Goal: Book appointment/travel/reservation

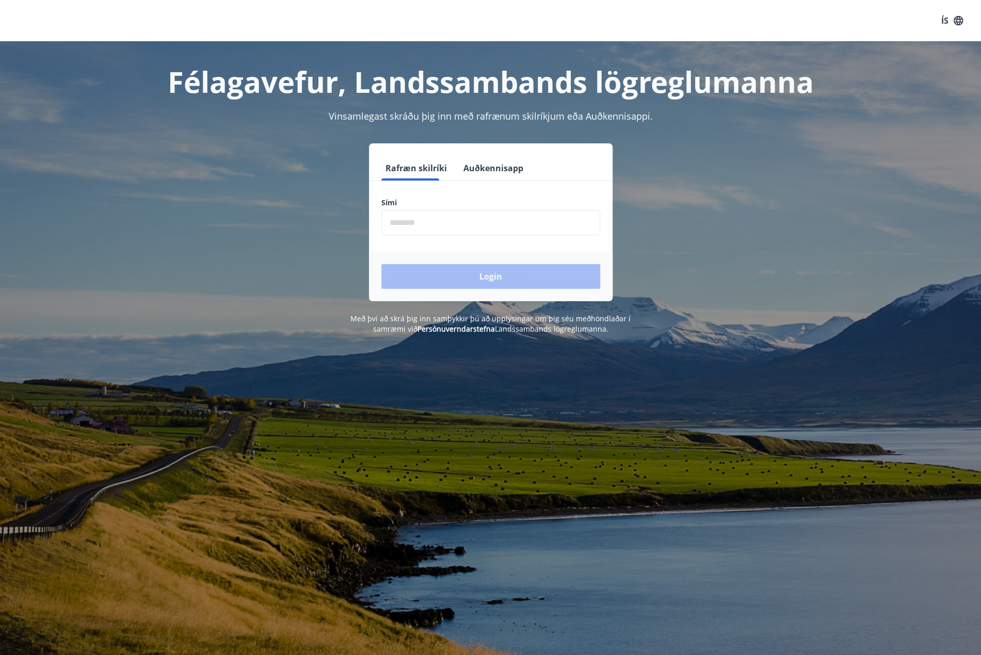
click at [429, 215] on input "phone" at bounding box center [490, 222] width 219 height 25
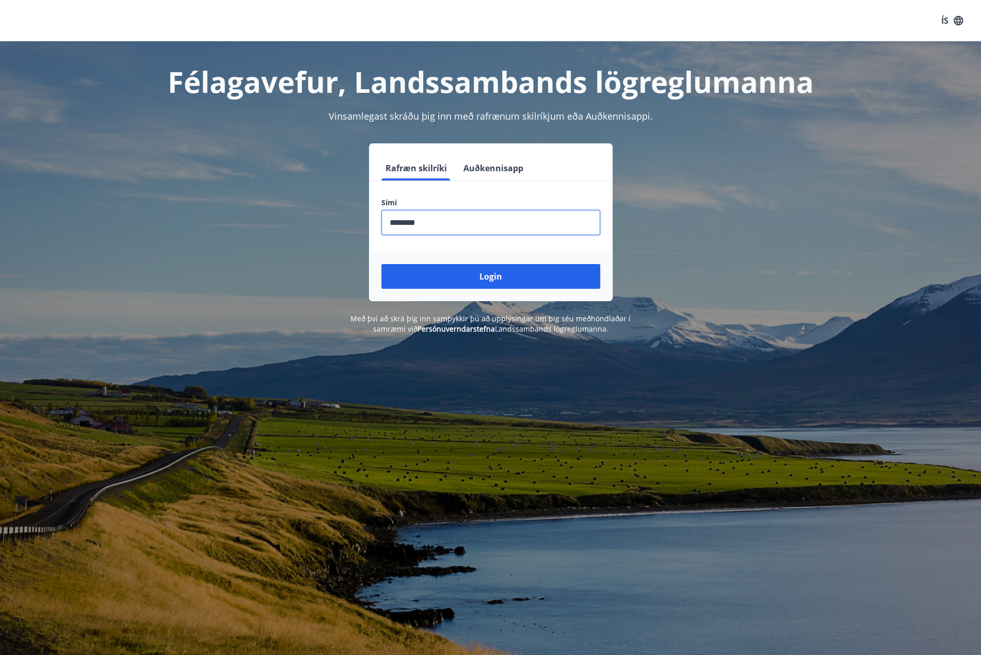
type input "********"
click at [381, 264] on button "Login" at bounding box center [490, 276] width 219 height 25
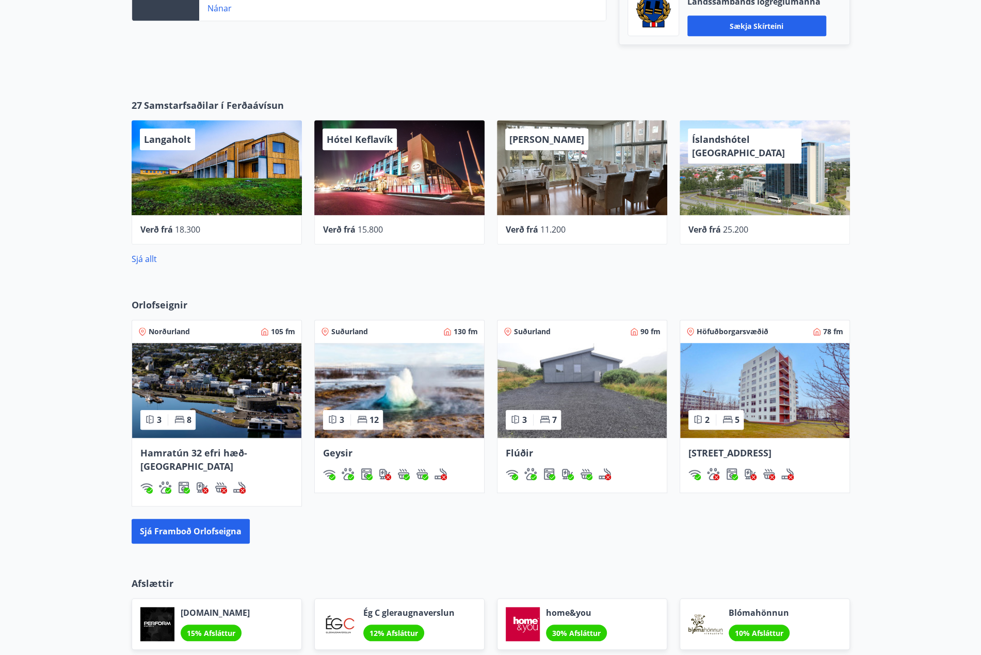
scroll to position [590, 0]
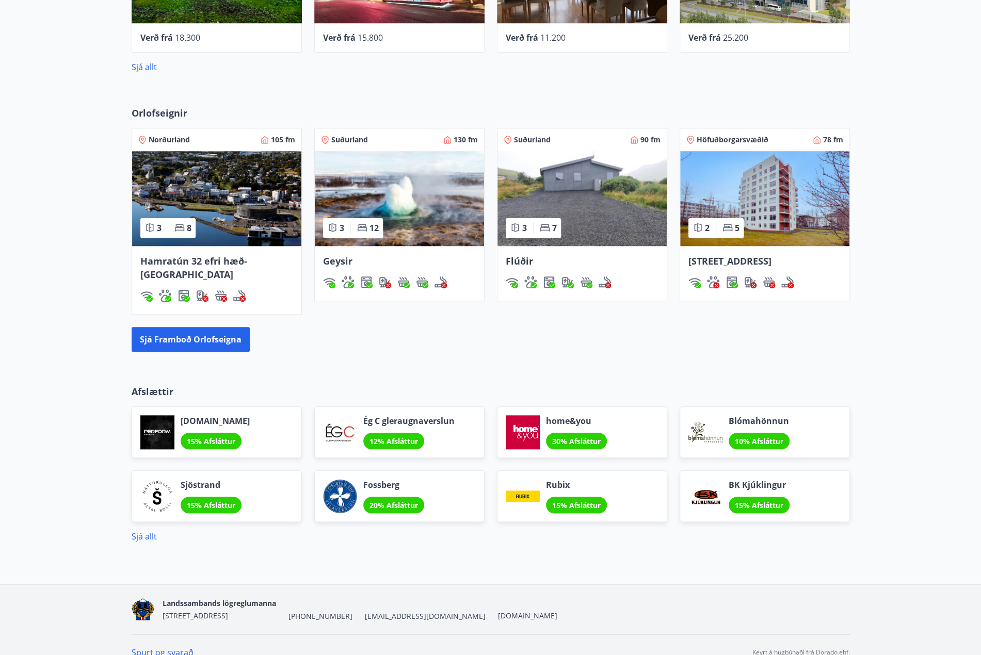
click at [132, 530] on div "Sjá allt" at bounding box center [491, 536] width 718 height 12
click at [136, 531] on link "Sjá allt" at bounding box center [144, 536] width 25 height 11
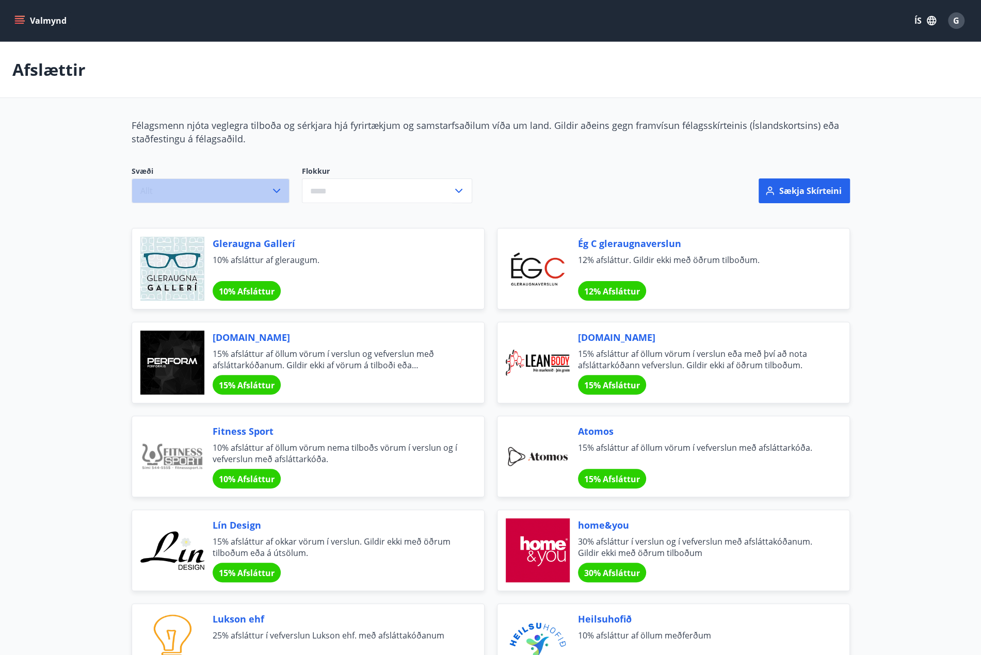
click at [215, 200] on button "Allt" at bounding box center [211, 191] width 158 height 25
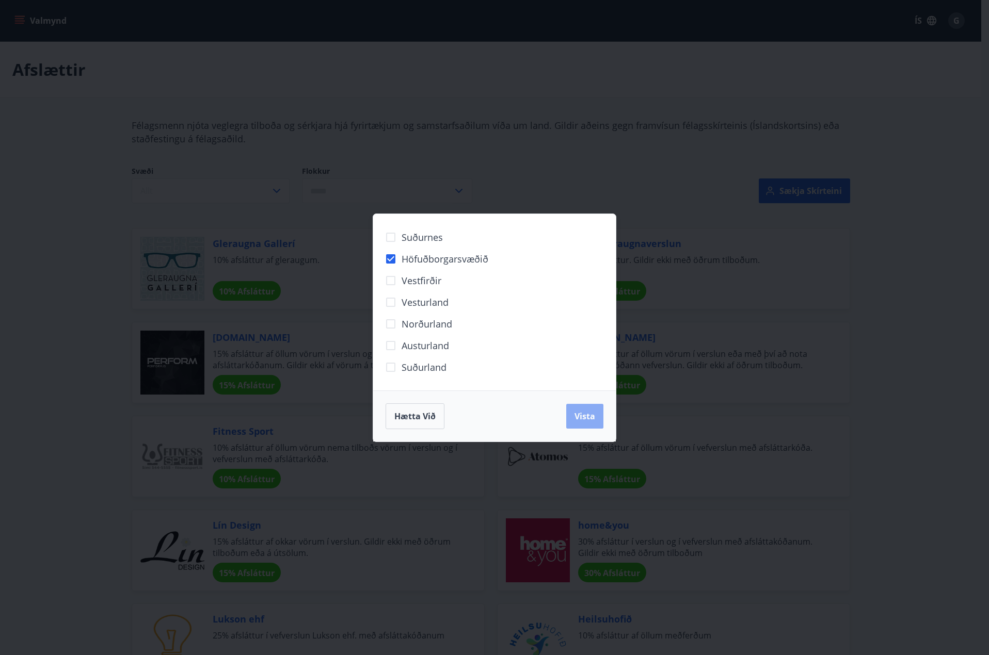
click at [585, 417] on span "Vista" at bounding box center [584, 416] width 21 height 11
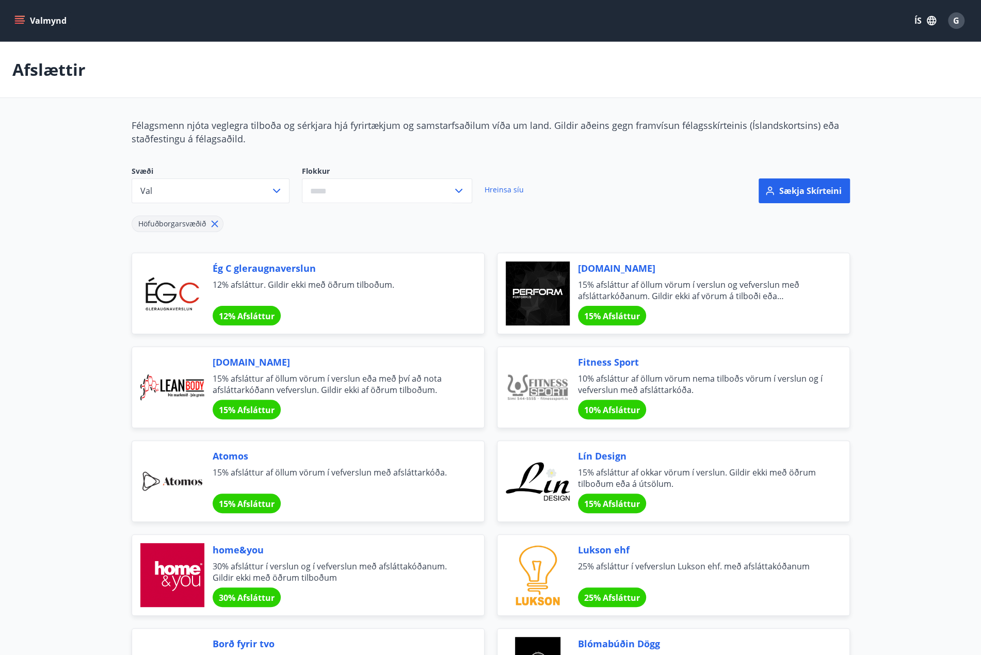
click at [392, 194] on input "text" at bounding box center [377, 191] width 151 height 25
click at [29, 19] on button "Valmynd" at bounding box center [41, 20] width 58 height 19
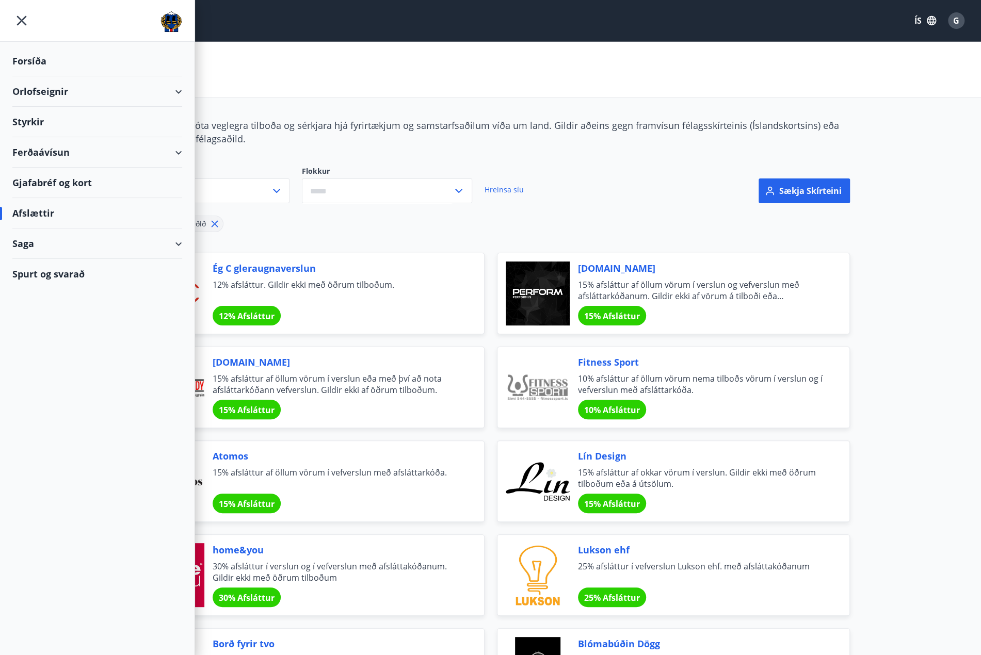
click at [69, 94] on div "Orlofseignir" at bounding box center [97, 91] width 170 height 30
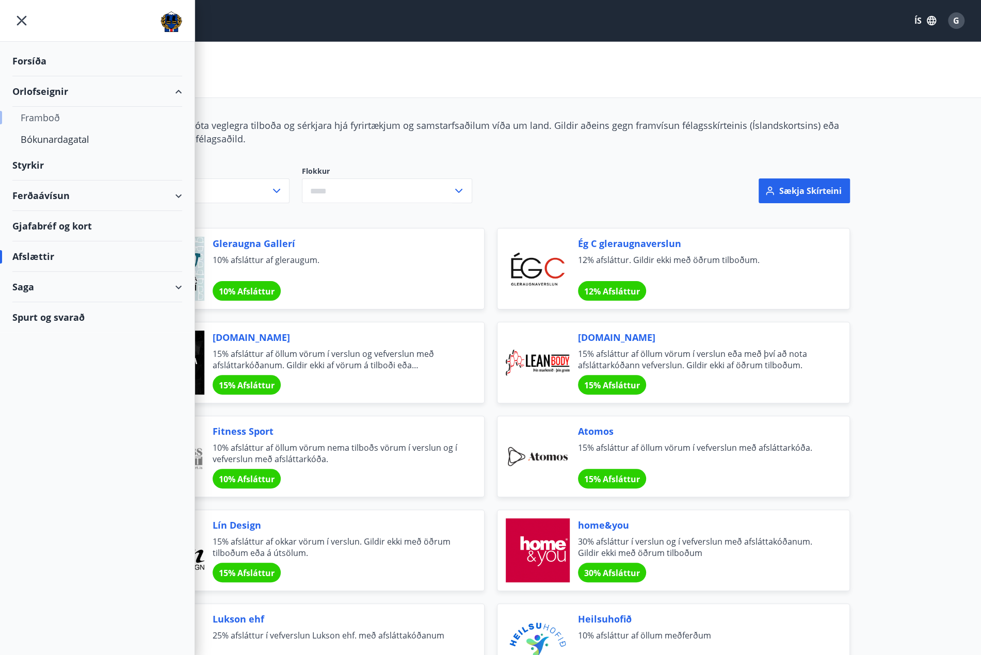
click at [39, 116] on div "Framboð" at bounding box center [97, 118] width 153 height 22
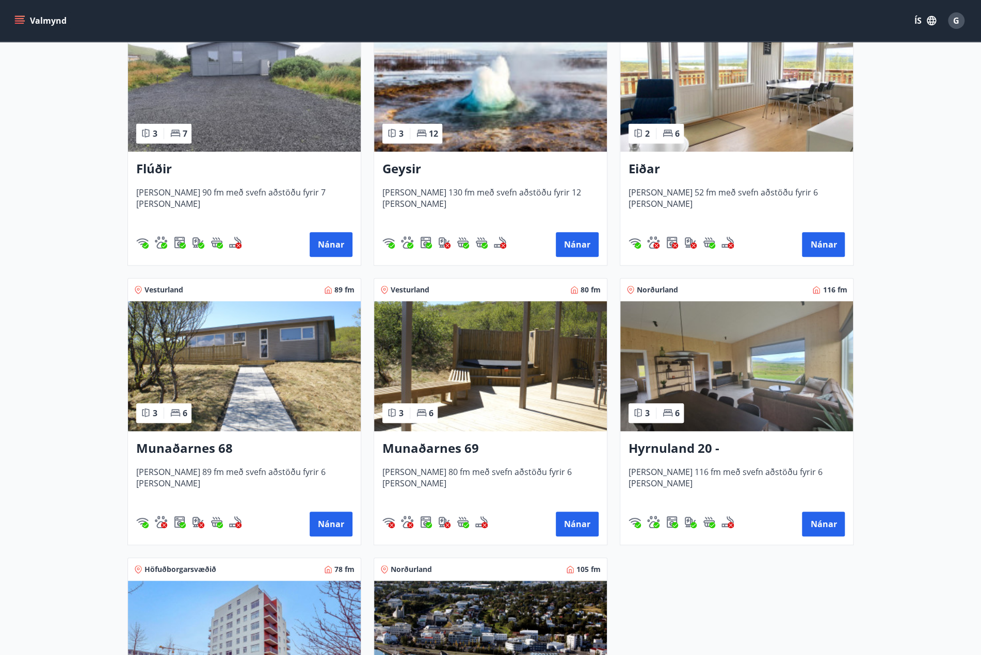
scroll to position [361, 0]
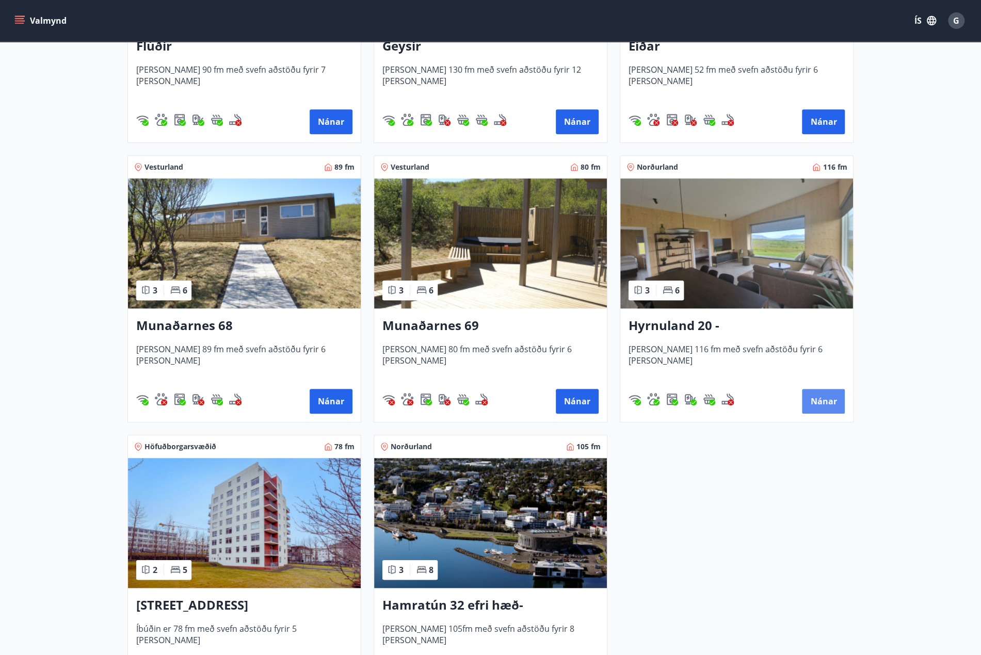
click at [822, 399] on button "Nánar" at bounding box center [823, 401] width 43 height 25
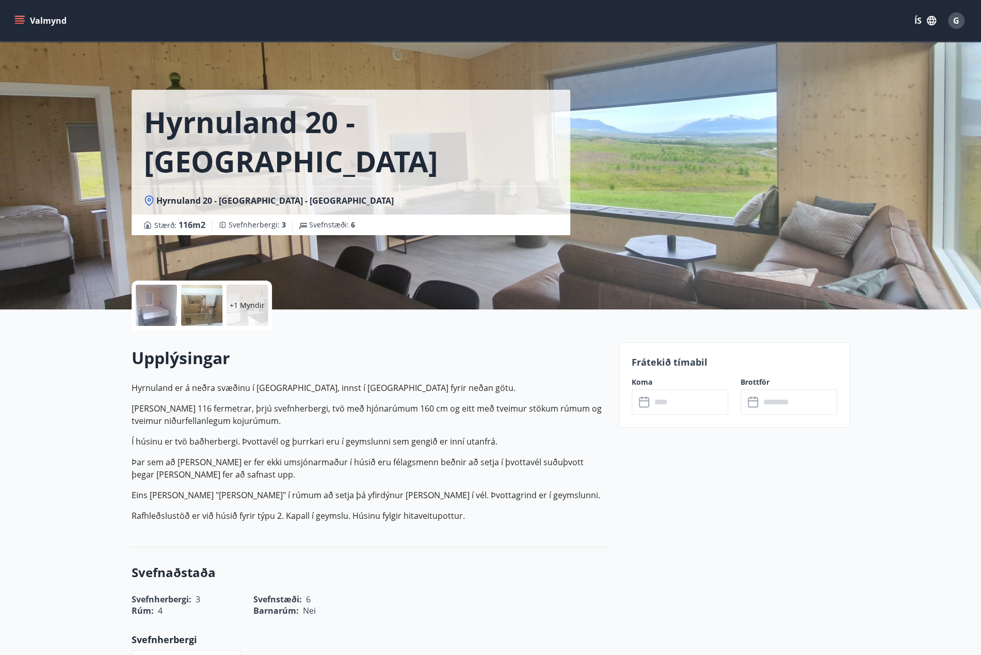
click at [669, 398] on input "text" at bounding box center [689, 402] width 77 height 25
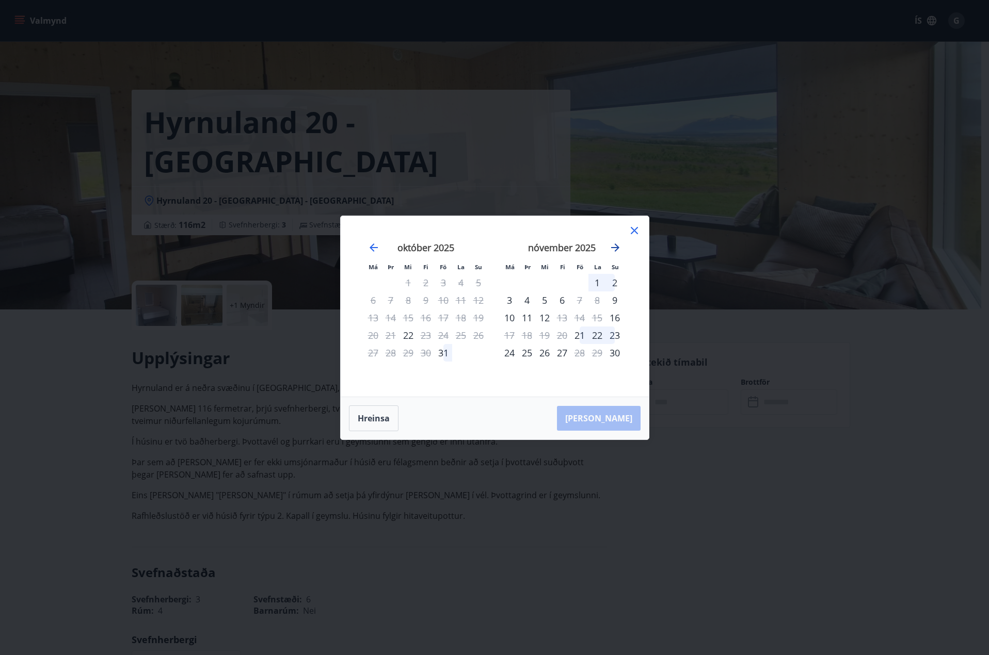
click at [618, 247] on icon "Move forward to switch to the next month." at bounding box center [615, 247] width 12 height 12
click at [618, 248] on icon "Move forward to switch to the next month." at bounding box center [615, 247] width 12 height 12
click at [616, 247] on icon "Move forward to switch to the next month." at bounding box center [615, 247] width 12 height 12
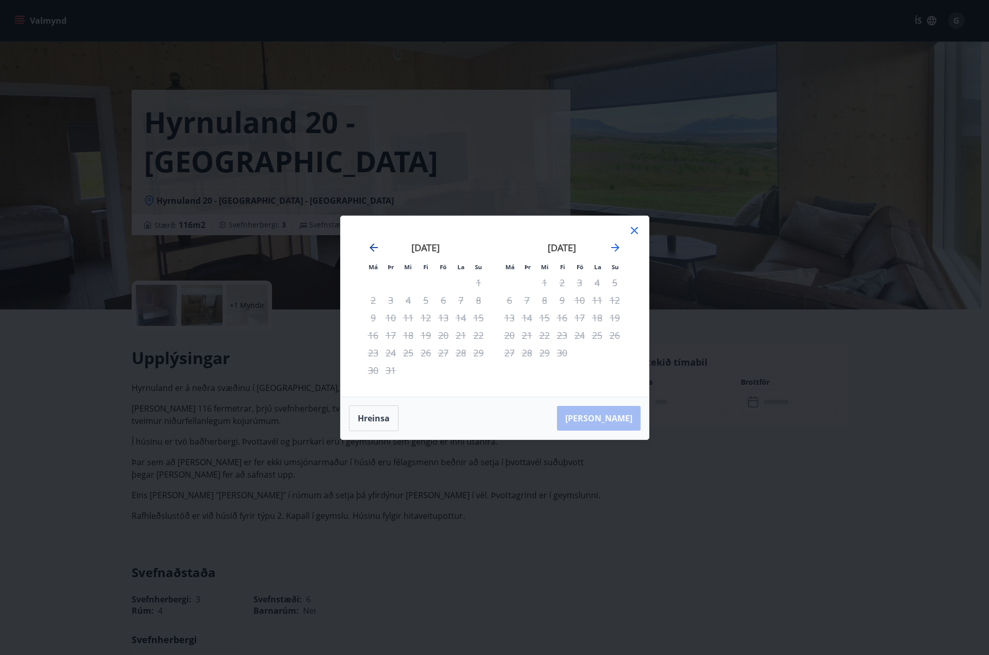
click at [374, 248] on icon "Move backward to switch to the previous month." at bounding box center [373, 248] width 8 height 8
click at [372, 249] on icon "Move backward to switch to the previous month." at bounding box center [373, 247] width 12 height 12
click at [612, 246] on icon "Move forward to switch to the next month." at bounding box center [615, 247] width 12 height 12
click at [370, 415] on button "Hreinsa" at bounding box center [374, 419] width 50 height 26
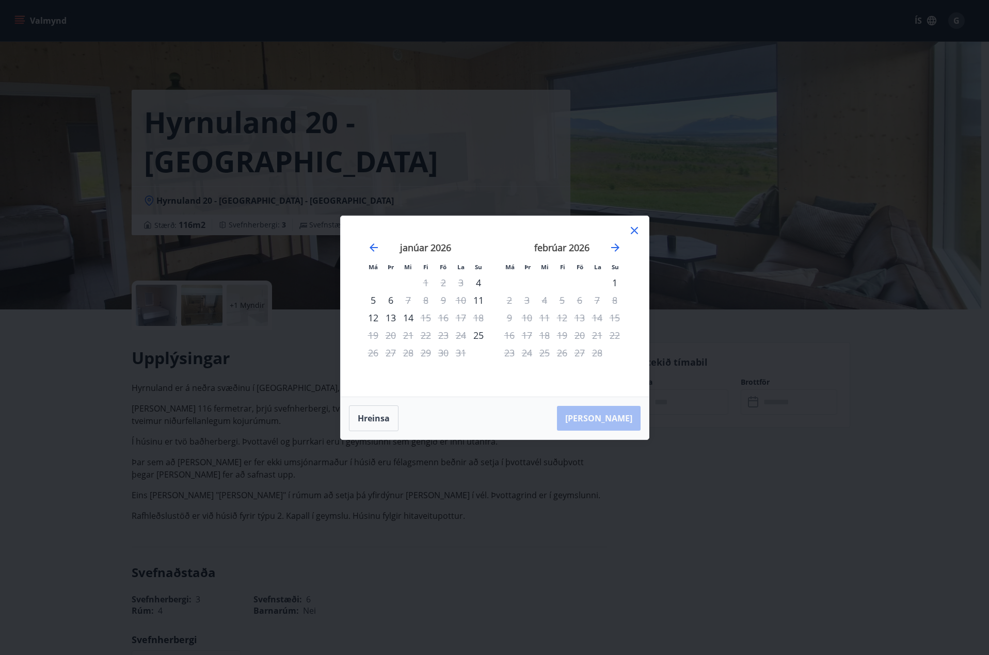
click at [638, 229] on icon at bounding box center [634, 230] width 12 height 12
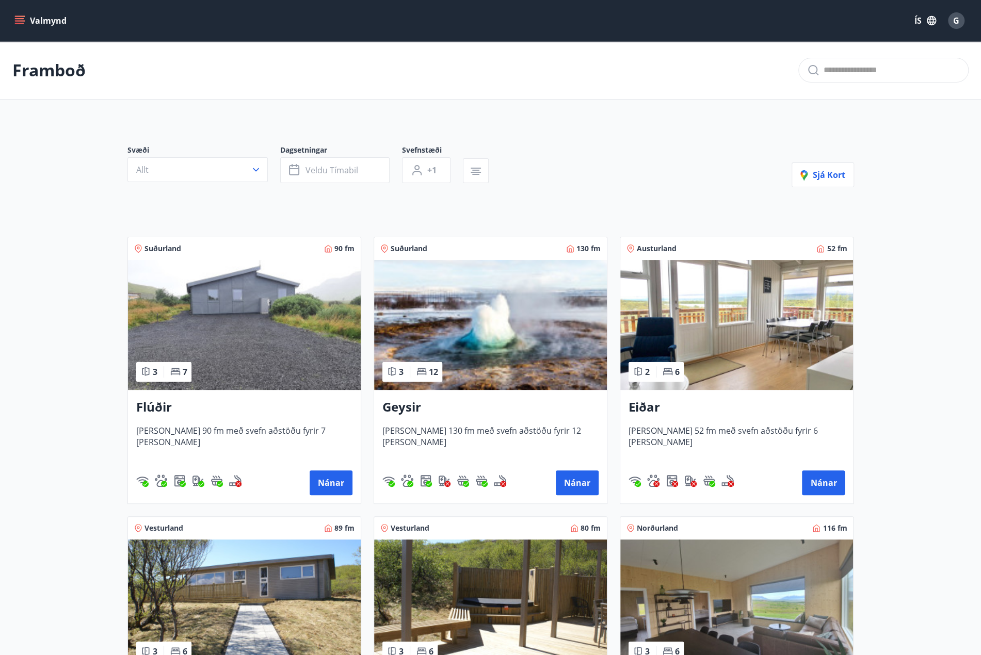
click at [280, 340] on img at bounding box center [244, 325] width 233 height 130
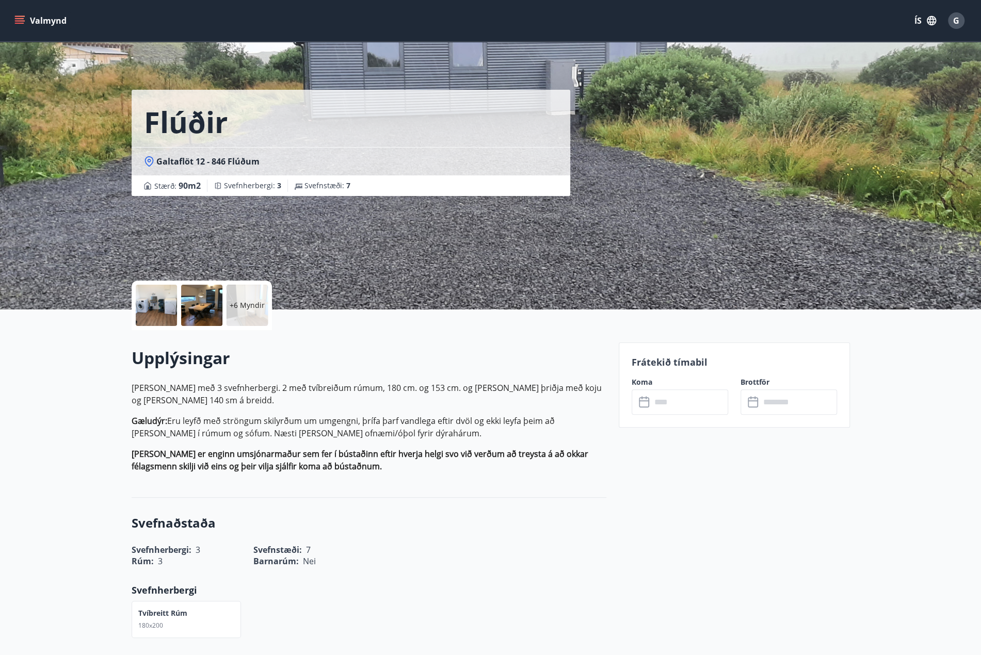
click at [681, 404] on input "text" at bounding box center [689, 402] width 77 height 25
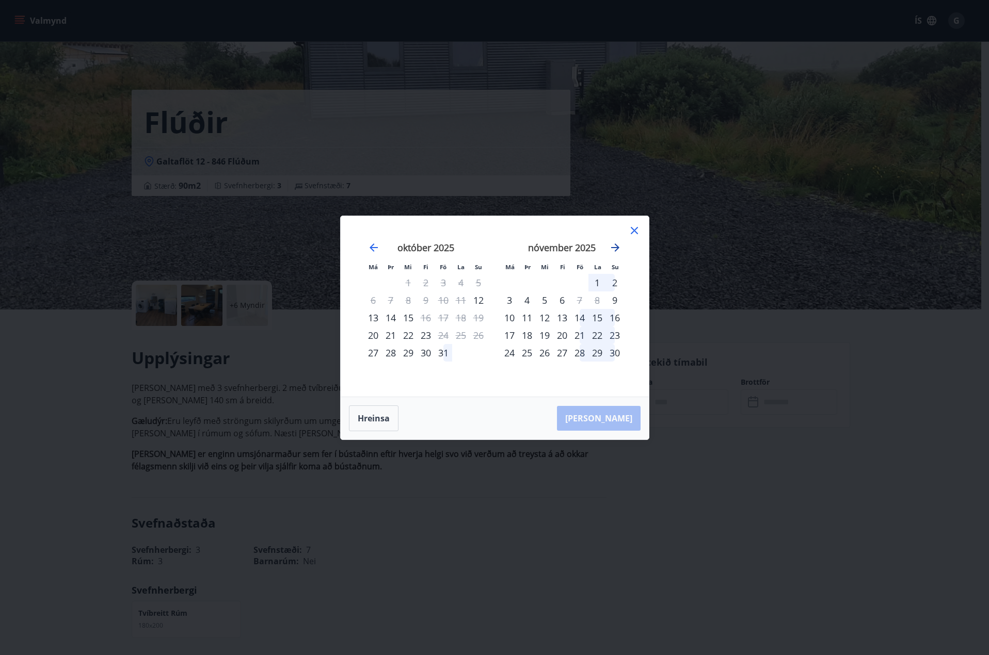
click at [617, 251] on icon "Move forward to switch to the next month." at bounding box center [615, 247] width 12 height 12
click at [373, 249] on icon "Move backward to switch to the previous month." at bounding box center [373, 247] width 12 height 12
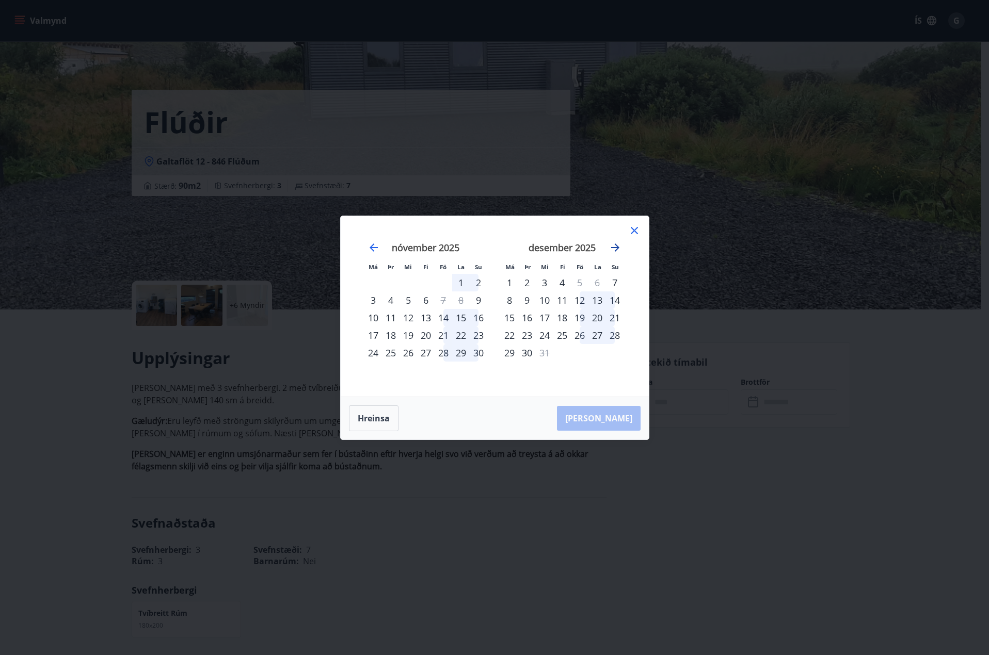
click at [616, 248] on icon "Move forward to switch to the next month." at bounding box center [615, 247] width 12 height 12
click at [607, 246] on div "febrúar 2026" at bounding box center [562, 251] width 123 height 45
click at [612, 247] on icon "Move forward to switch to the next month." at bounding box center [615, 247] width 12 height 12
click at [368, 245] on icon "Move backward to switch to the previous month." at bounding box center [373, 247] width 12 height 12
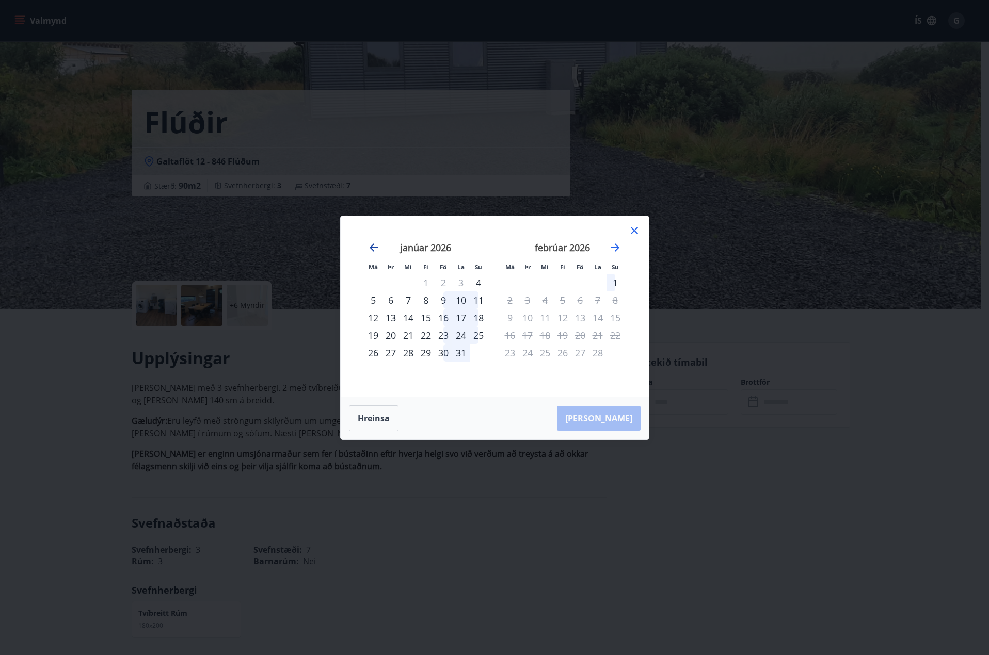
click at [368, 245] on icon "Move backward to switch to the previous month." at bounding box center [373, 247] width 12 height 12
click at [581, 334] on div "23" at bounding box center [580, 336] width 18 height 18
click at [617, 336] on div "25" at bounding box center [615, 336] width 18 height 18
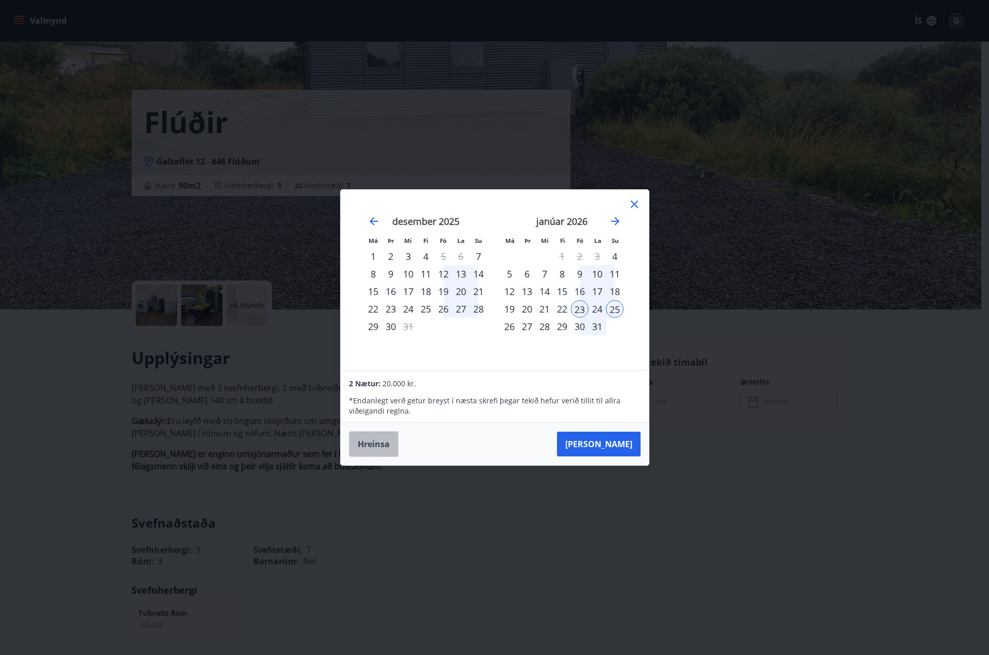
click at [374, 446] on button "Hreinsa" at bounding box center [374, 444] width 50 height 26
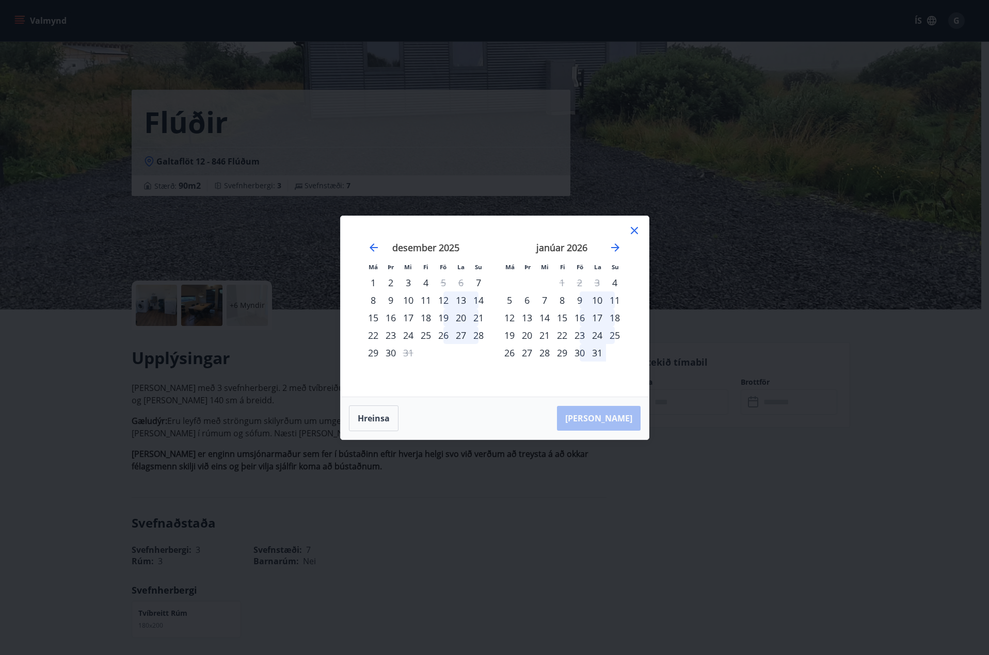
click at [632, 230] on icon at bounding box center [634, 230] width 12 height 12
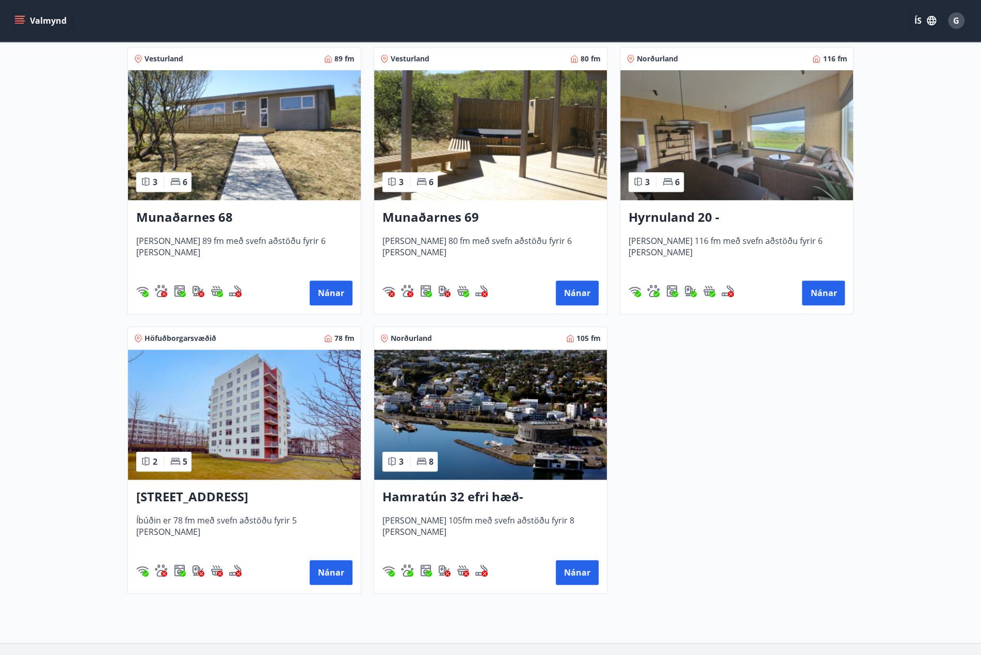
scroll to position [389, 0]
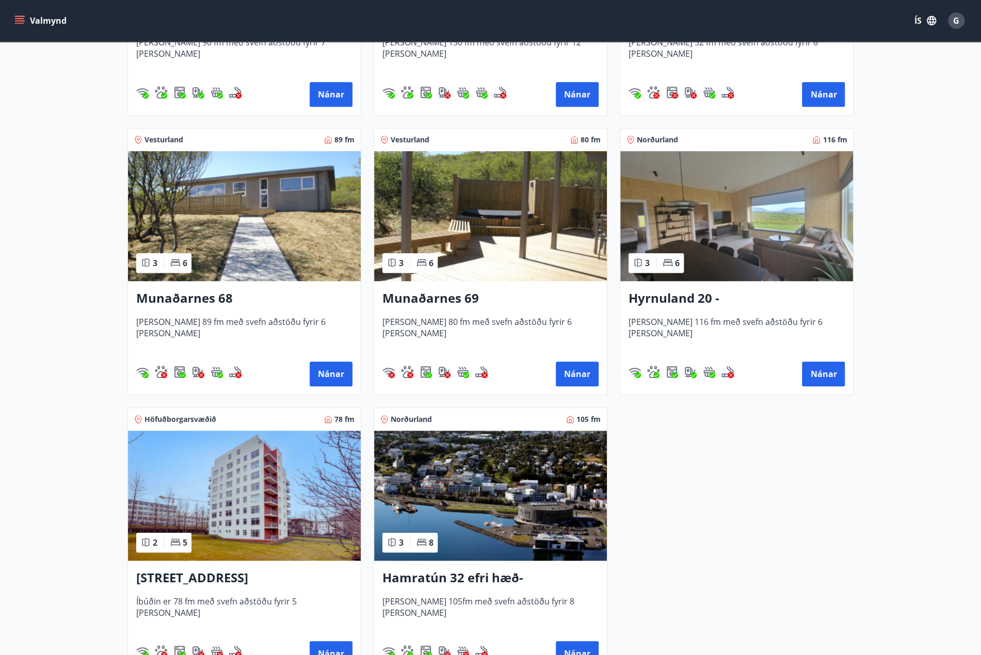
click at [479, 483] on img at bounding box center [490, 496] width 233 height 130
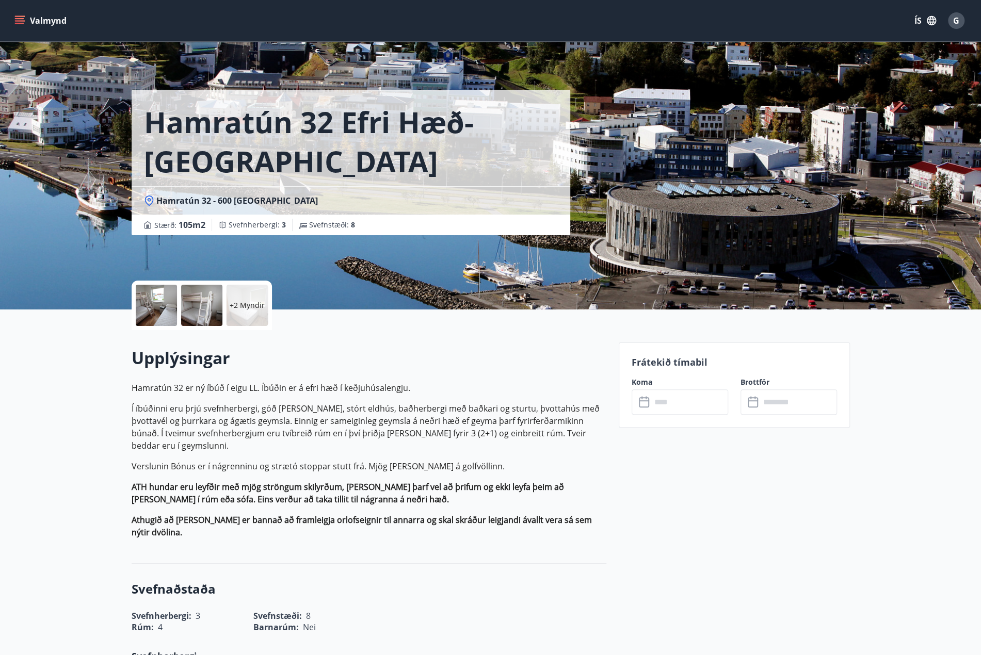
click at [686, 404] on input "text" at bounding box center [689, 402] width 77 height 25
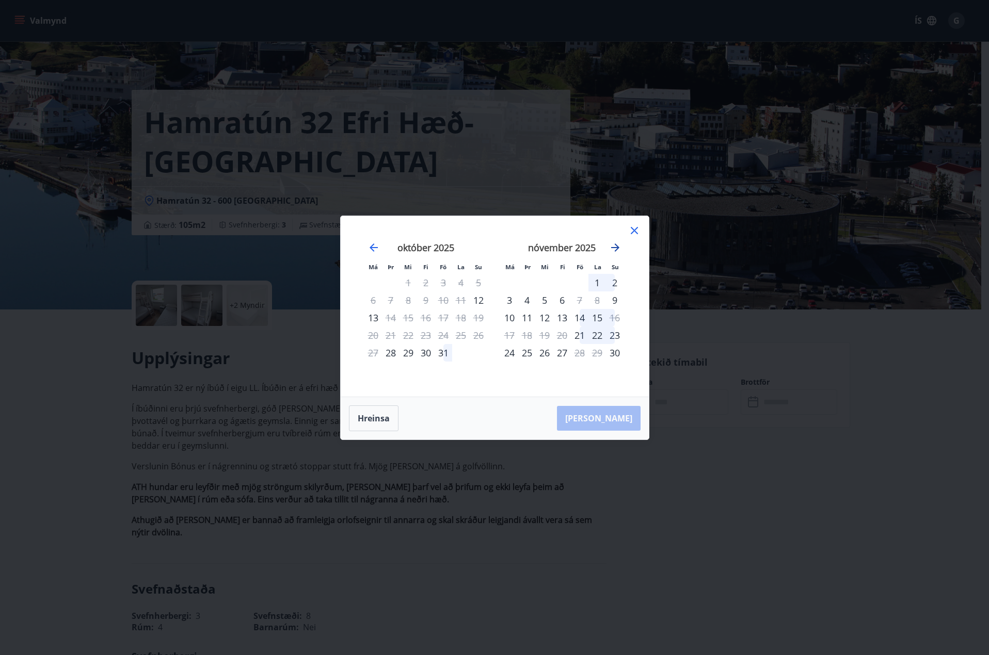
click at [616, 245] on icon "Move forward to switch to the next month." at bounding box center [615, 247] width 12 height 12
click at [616, 244] on icon "Move forward to switch to the next month." at bounding box center [615, 247] width 12 height 12
